Goal: Information Seeking & Learning: Compare options

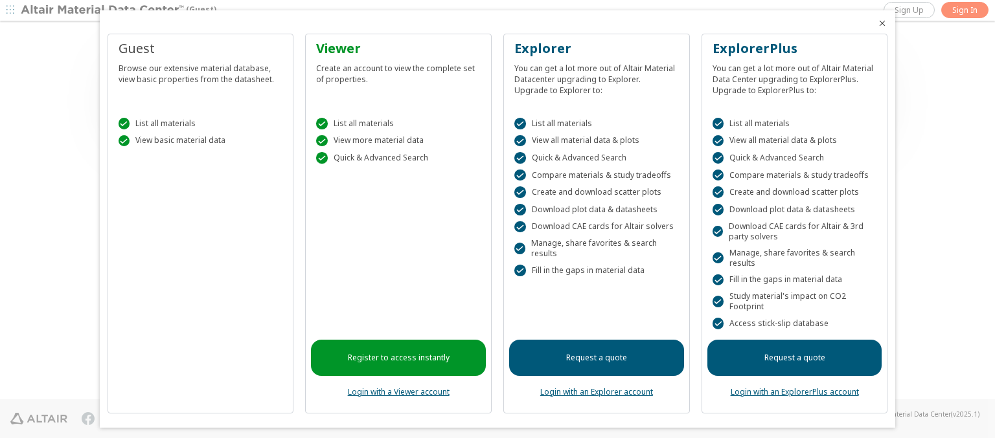
click at [877, 23] on icon "Close" at bounding box center [882, 23] width 10 height 10
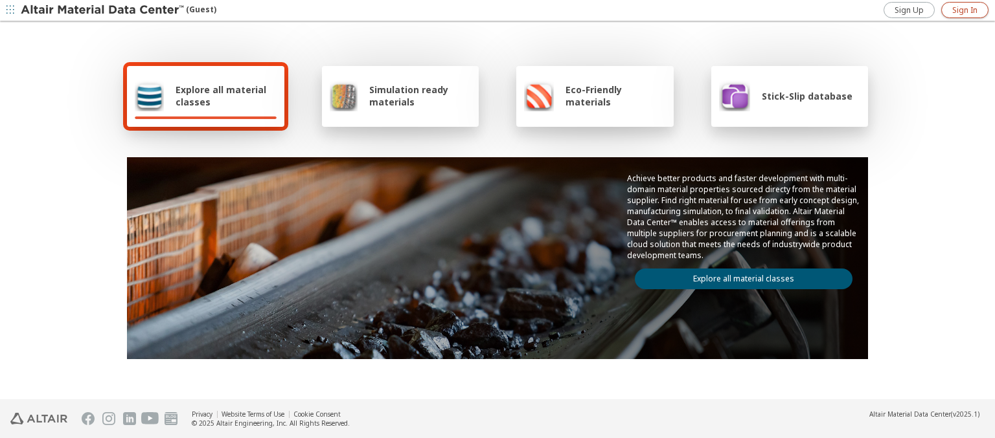
click at [964, 10] on span "Sign In" at bounding box center [964, 10] width 25 height 10
click at [103, 10] on img at bounding box center [103, 10] width 165 height 13
click at [221, 96] on span "Explore all material classes" at bounding box center [225, 96] width 101 height 25
click at [738, 276] on link "Explore all material classes" at bounding box center [744, 279] width 218 height 21
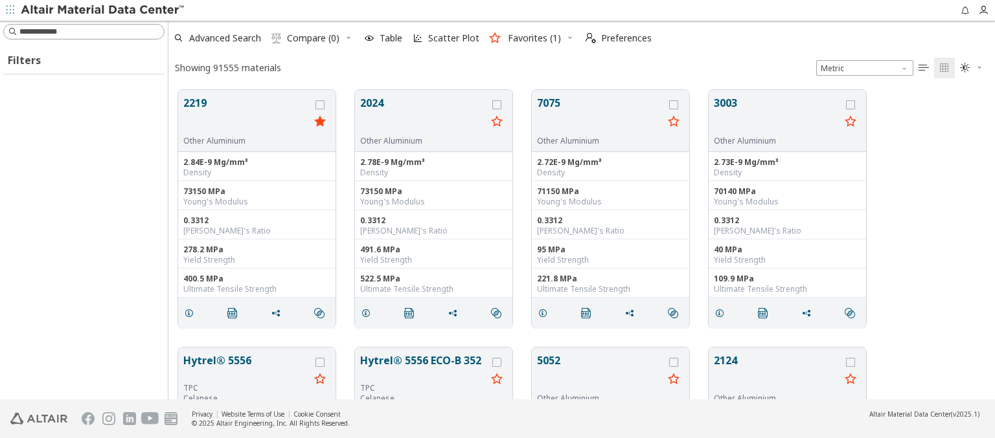
scroll to position [310, 816]
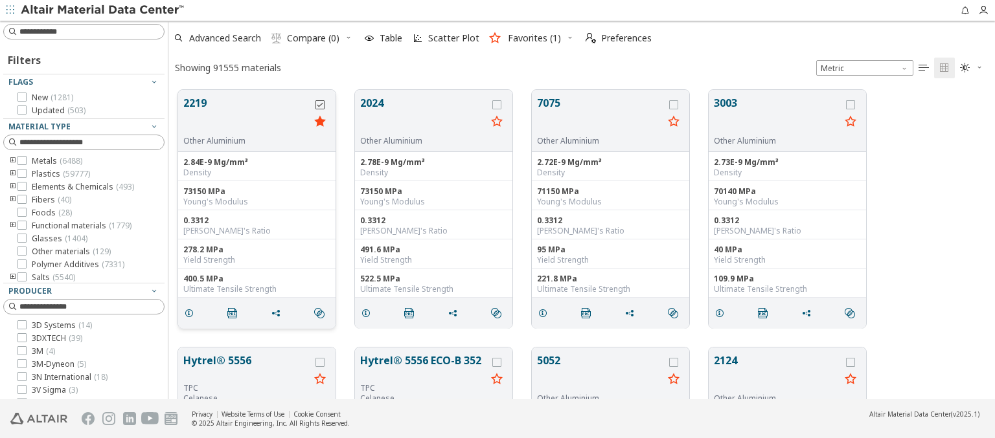
click at [321, 104] on icon "grid" at bounding box center [319, 104] width 9 height 9
click at [498, 104] on icon "grid" at bounding box center [496, 104] width 9 height 9
click at [313, 38] on span "Compare (2)" at bounding box center [313, 38] width 52 height 9
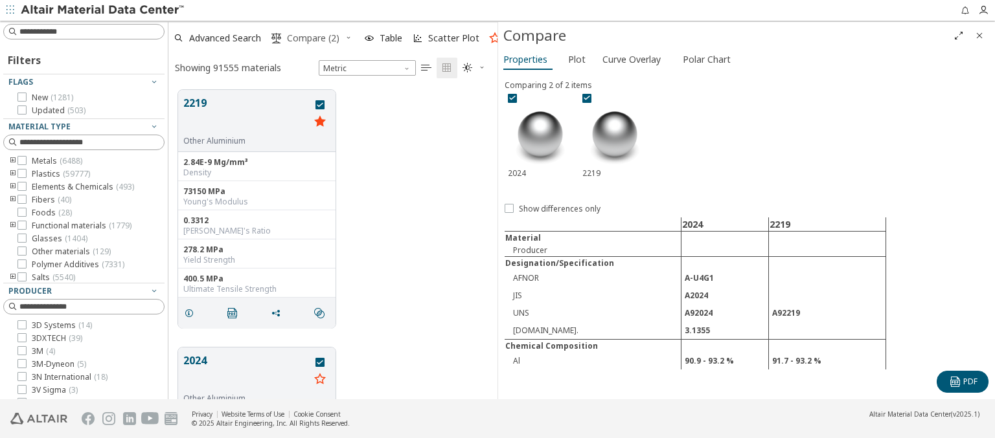
scroll to position [310, 319]
click at [631, 59] on span "Curve Overlay" at bounding box center [631, 59] width 58 height 21
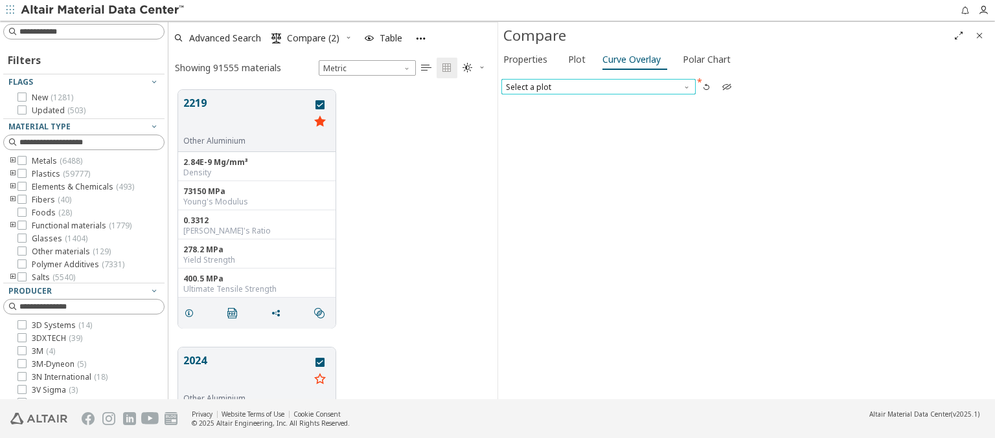
click at [598, 86] on span "Select a plot" at bounding box center [598, 87] width 194 height 16
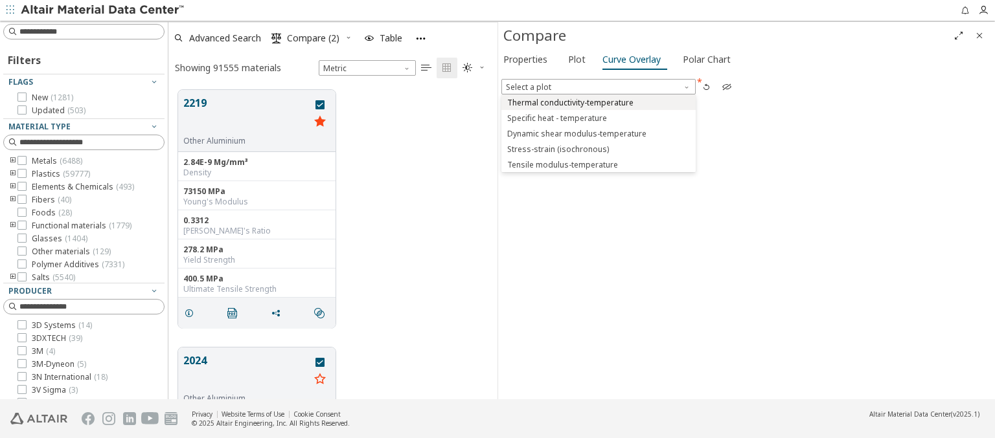
click at [598, 102] on span "Thermal conductivity-temperature" at bounding box center [570, 103] width 126 height 10
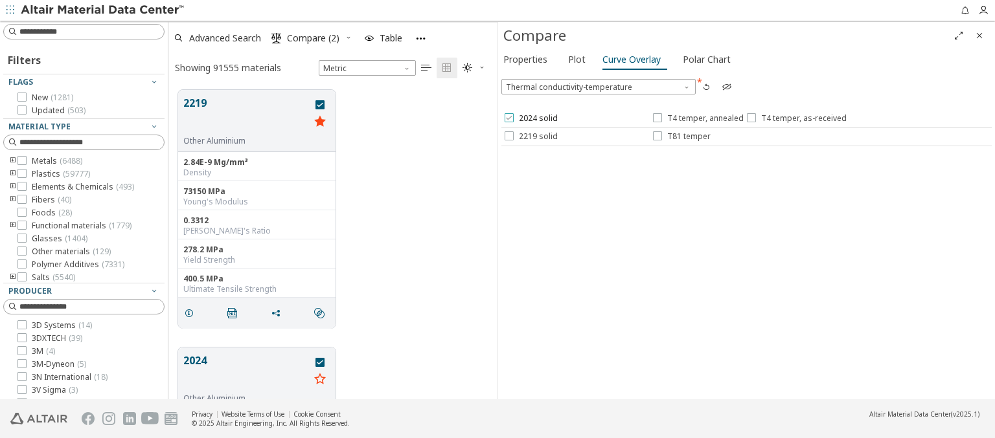
click at [530, 118] on span "2024 solid" at bounding box center [538, 118] width 39 height 10
click at [697, 118] on span "T4 temper, annealed" at bounding box center [705, 118] width 76 height 10
click at [793, 118] on span "T4 temper, as-received" at bounding box center [803, 118] width 85 height 10
click at [530, 136] on span "2219 solid" at bounding box center [538, 136] width 39 height 10
click at [681, 136] on span "T81 temper" at bounding box center [688, 136] width 43 height 10
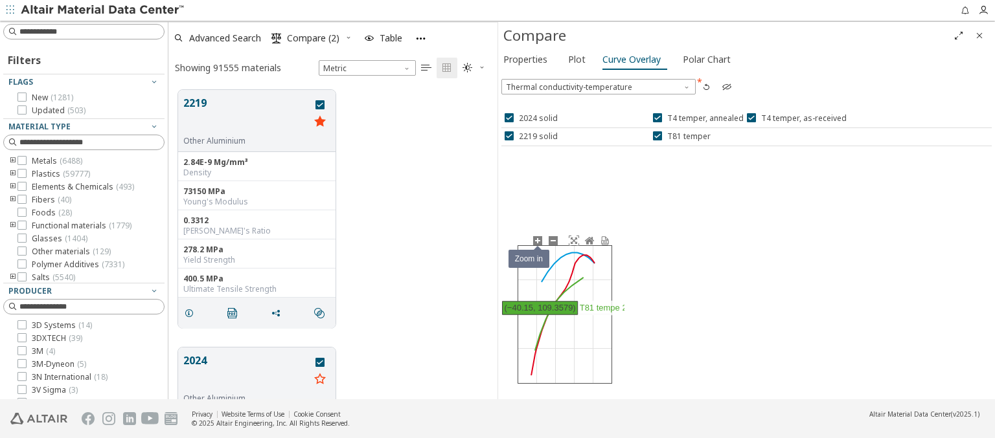
click at [537, 240] on icon at bounding box center [537, 241] width 10 height 10
